Goal: Task Accomplishment & Management: Manage account settings

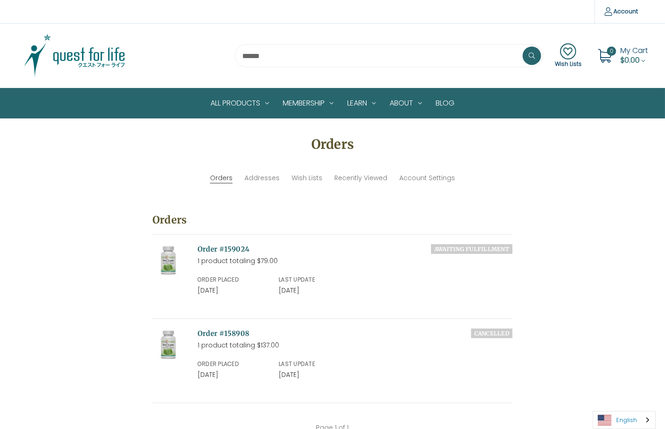
click at [625, 419] on link "English" at bounding box center [625, 419] width 62 height 17
click at [622, 403] on link "日本語" at bounding box center [618, 402] width 48 height 17
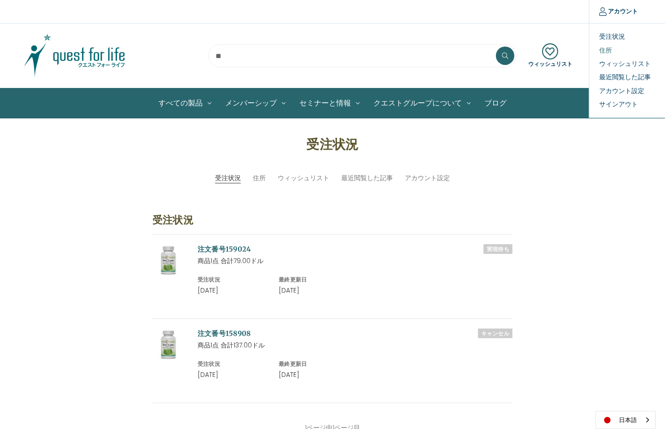
click at [611, 50] on link "住所" at bounding box center [635, 49] width 91 height 13
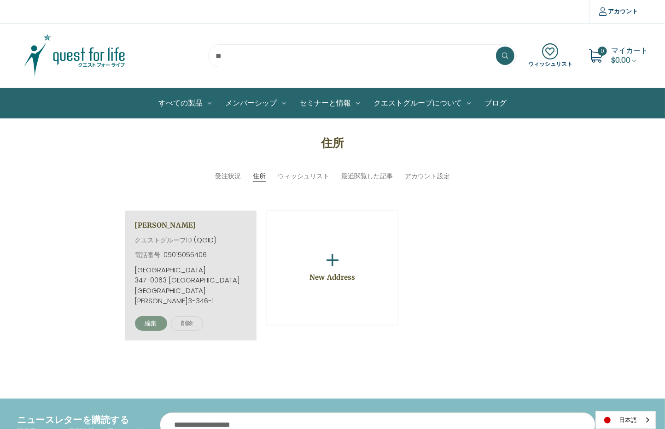
click at [153, 316] on link "編集" at bounding box center [151, 323] width 32 height 15
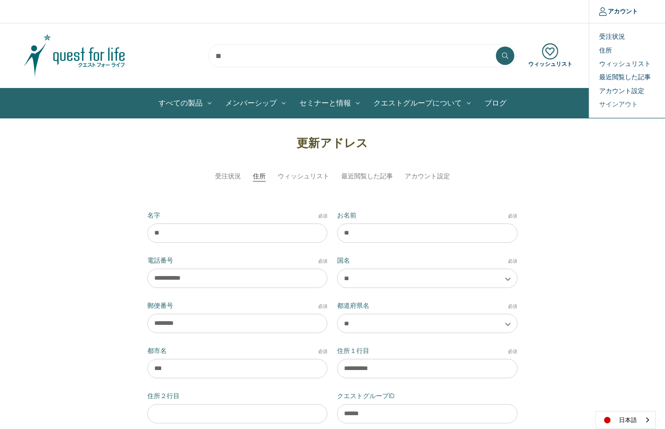
click at [610, 102] on link "サインアウト" at bounding box center [635, 104] width 91 height 13
